Goal: Task Accomplishment & Management: Use online tool/utility

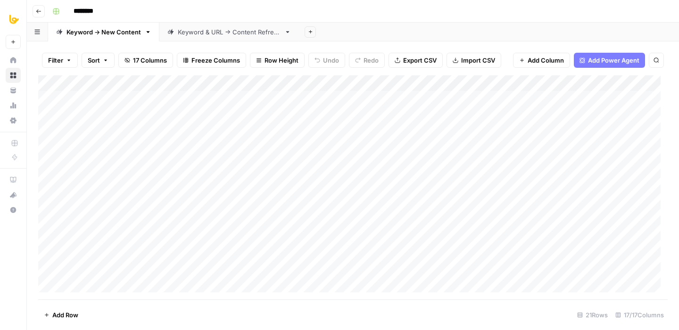
click at [435, 41] on div "Filter Sort 17 Columns Freeze Columns Row Height Undo Redo Export CSV Import CS…" at bounding box center [353, 185] width 652 height 289
click at [396, 131] on div "Add Column" at bounding box center [352, 187] width 629 height 224
click at [355, 85] on div "Add Column" at bounding box center [352, 187] width 629 height 224
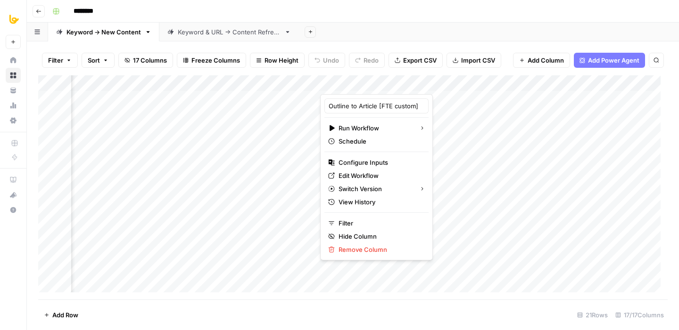
click at [396, 26] on div "Add Sheet" at bounding box center [489, 32] width 380 height 19
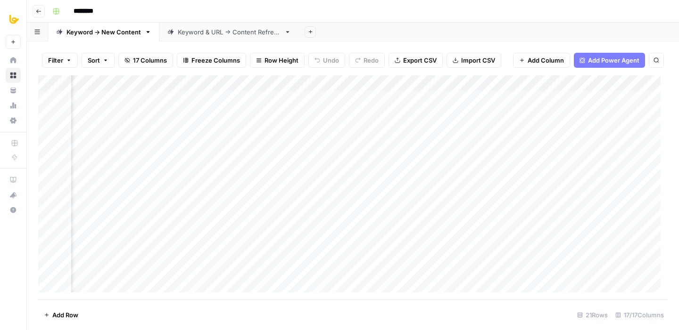
scroll to position [0, 674]
click at [210, 130] on div "Add Column" at bounding box center [352, 187] width 629 height 224
click at [296, 130] on div "Add Column" at bounding box center [352, 187] width 629 height 224
click at [378, 130] on div "Add Column" at bounding box center [352, 187] width 629 height 224
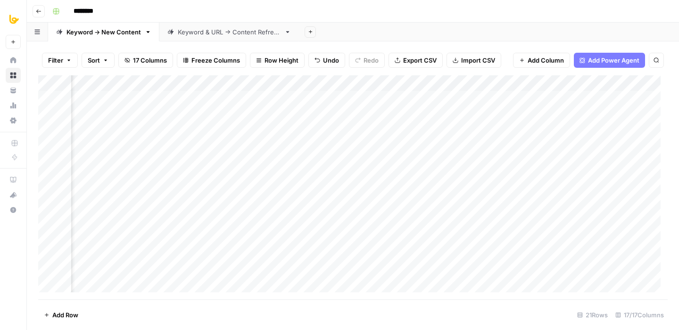
click at [328, 132] on div "Add Column" at bounding box center [352, 187] width 629 height 224
click at [347, 130] on div "Add Column" at bounding box center [352, 187] width 629 height 224
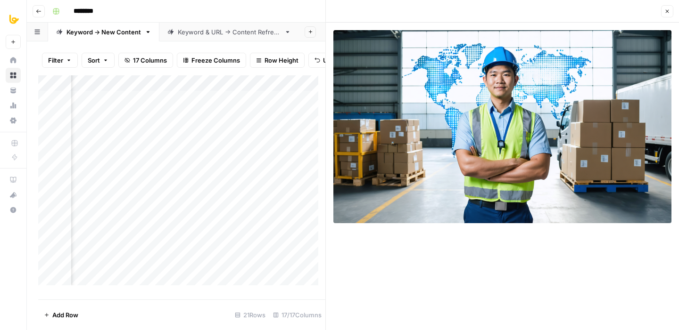
click at [667, 12] on icon "button" at bounding box center [666, 11] width 3 height 3
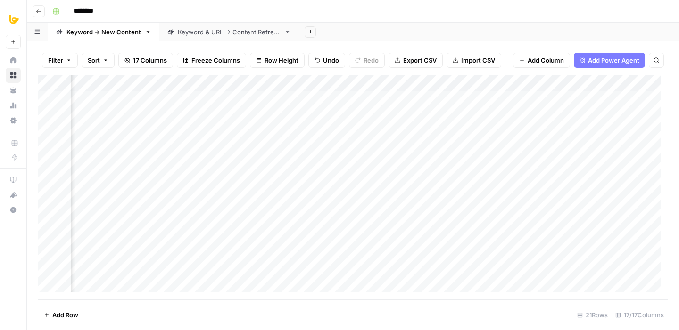
click at [399, 131] on div "Add Column" at bounding box center [352, 187] width 629 height 224
click at [420, 129] on div "Add Column" at bounding box center [352, 187] width 629 height 224
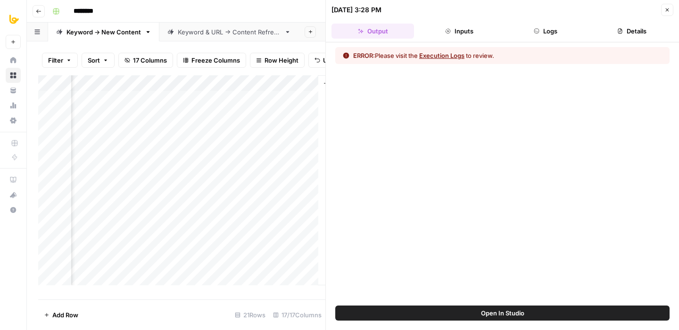
scroll to position [0, 1170]
click at [529, 29] on button "Logs" at bounding box center [545, 31] width 82 height 15
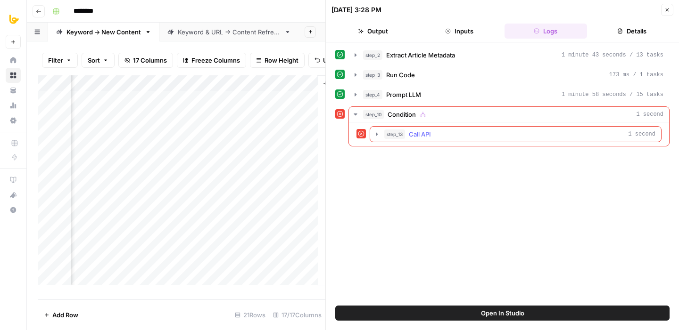
click at [474, 132] on div "step_13 Call API 1 second" at bounding box center [519, 134] width 271 height 9
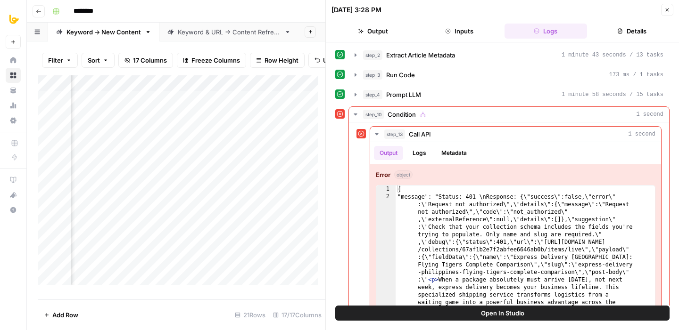
scroll to position [0, 1027]
